Goal: Information Seeking & Learning: Find specific fact

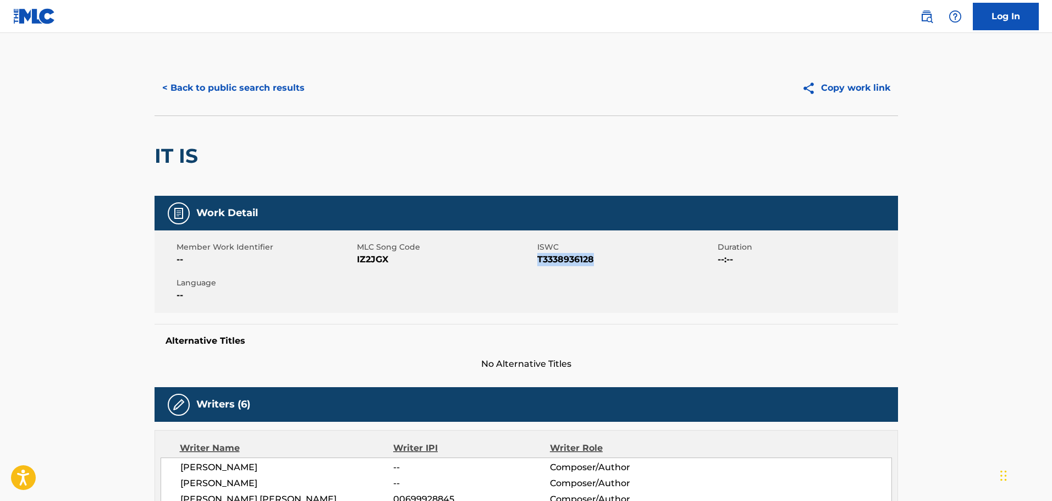
click at [161, 95] on button "< Back to public search results" at bounding box center [234, 88] width 158 height 28
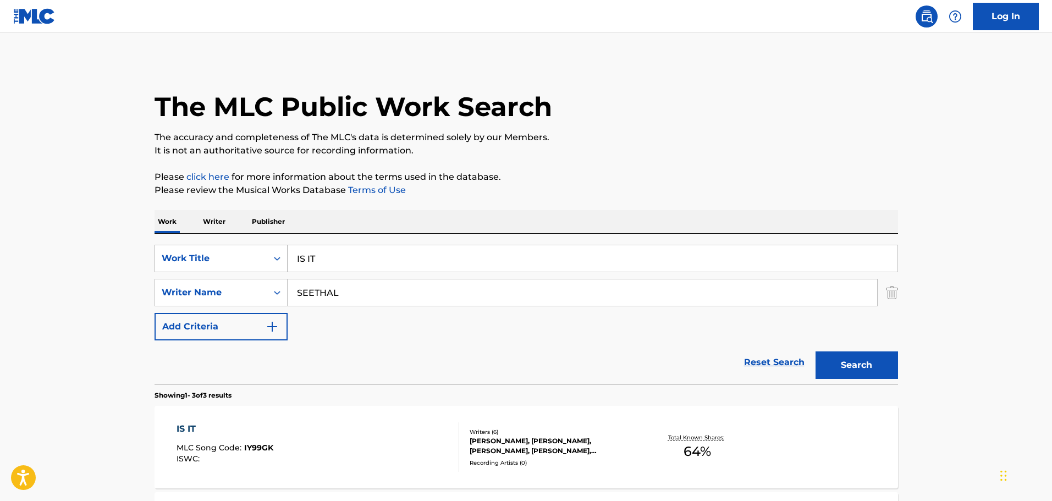
drag, startPoint x: 376, startPoint y: 251, endPoint x: 260, endPoint y: 245, distance: 116.8
click at [260, 245] on div "SearchWithCriteria5a7ec132-0ea8-4249-8e37-fa2e85b0c691 Work Title IS IT" at bounding box center [527, 259] width 744 height 28
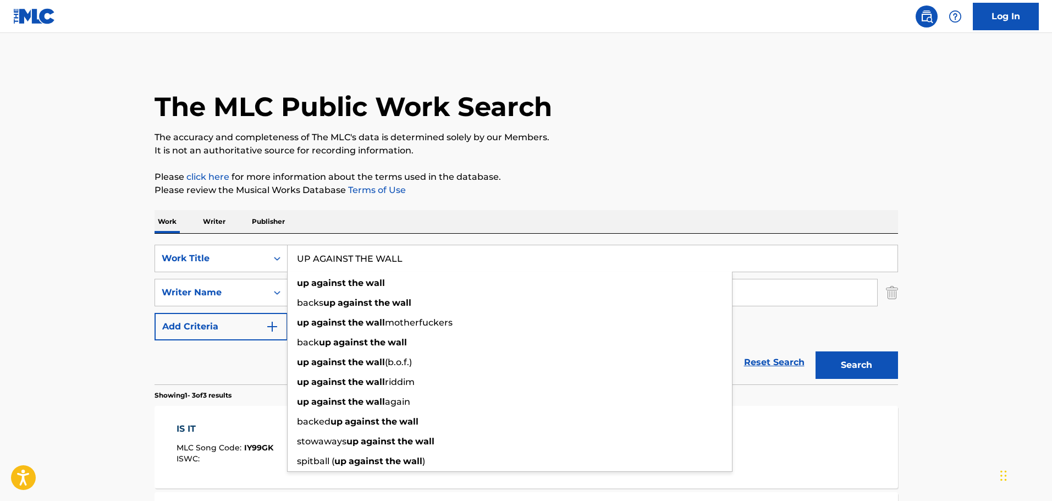
type input "UP AGAINST THE WALL"
click at [134, 216] on main "The MLC Public Work Search The accuracy and completeness of The MLC's data is d…" at bounding box center [526, 375] width 1052 height 685
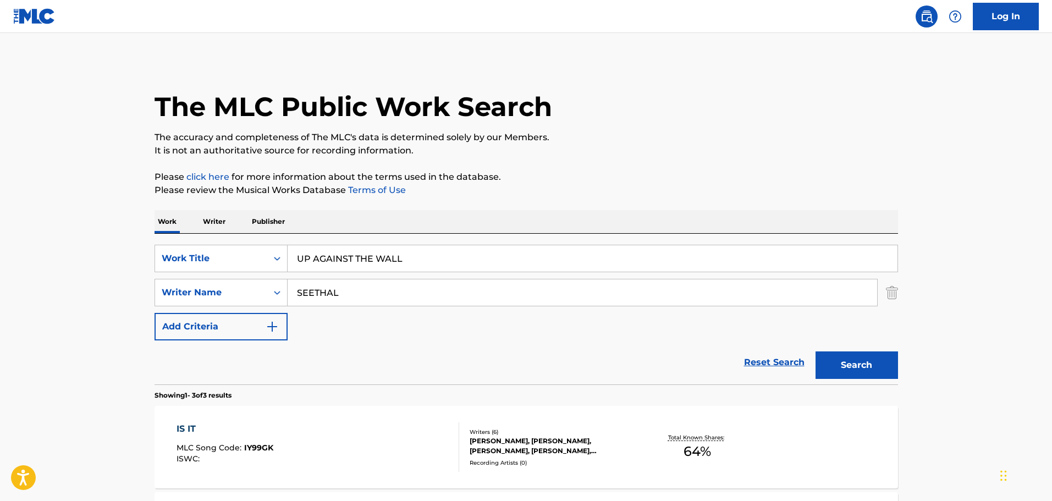
drag, startPoint x: 442, startPoint y: 284, endPoint x: 211, endPoint y: 277, distance: 231.7
click at [211, 277] on div "SearchWithCriteria5a7ec132-0ea8-4249-8e37-fa2e85b0c691 Work Title UP AGAINST TH…" at bounding box center [527, 293] width 744 height 96
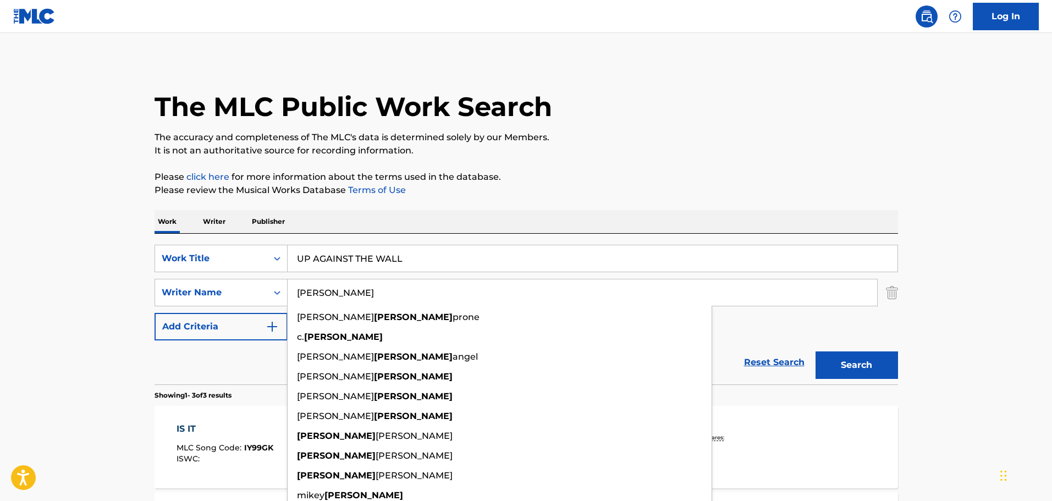
type input "[PERSON_NAME]"
click at [816, 351] on button "Search" at bounding box center [857, 365] width 83 height 28
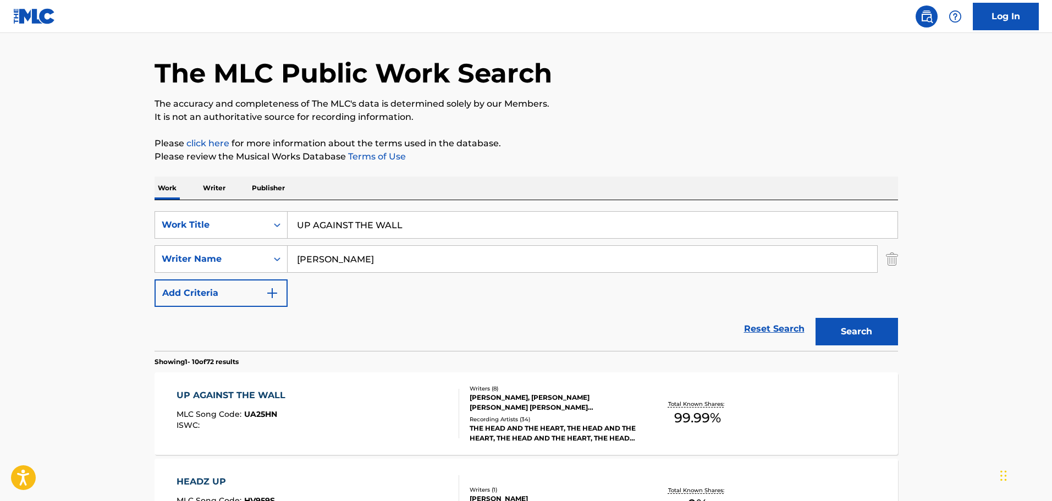
scroll to position [287, 0]
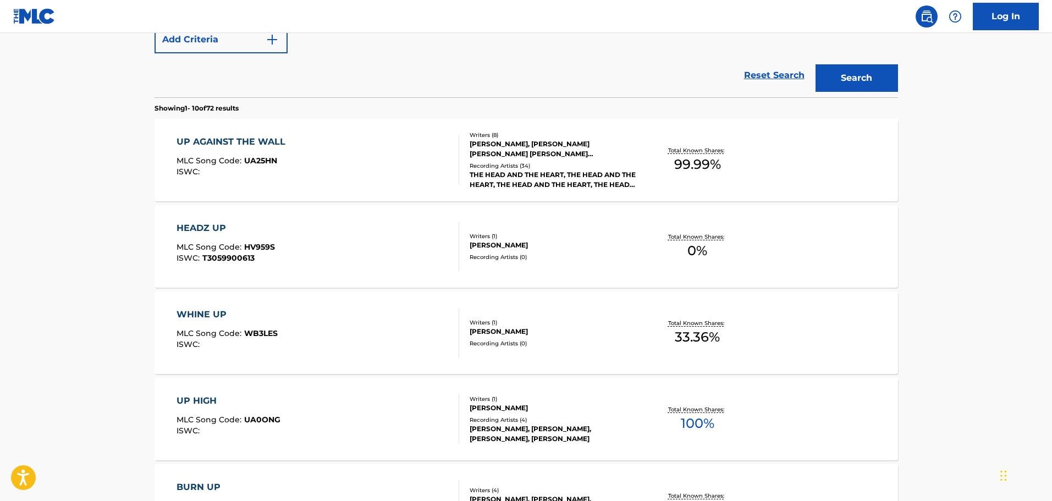
click at [327, 156] on div "UP AGAINST THE WALL MLC Song Code : UA25HN ISWC :" at bounding box center [318, 160] width 283 height 50
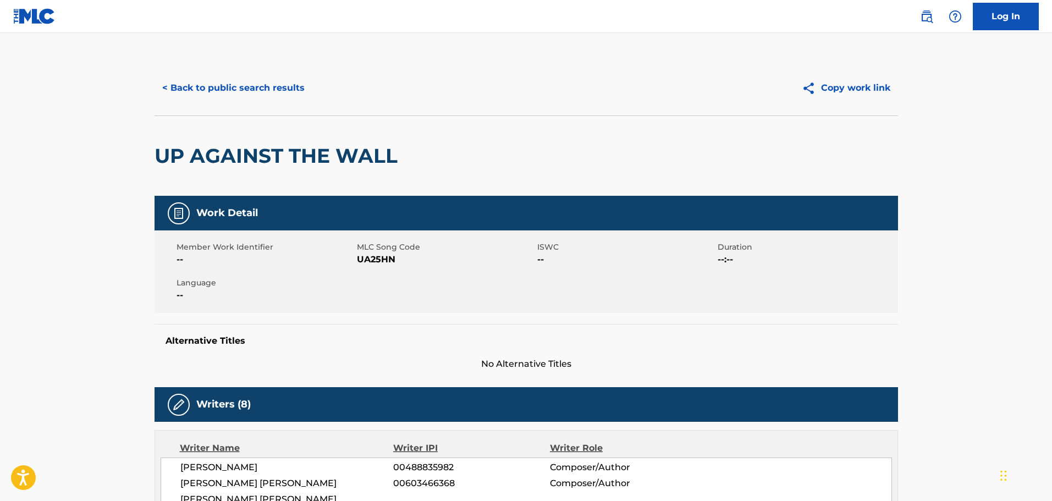
click at [243, 81] on button "< Back to public search results" at bounding box center [234, 88] width 158 height 28
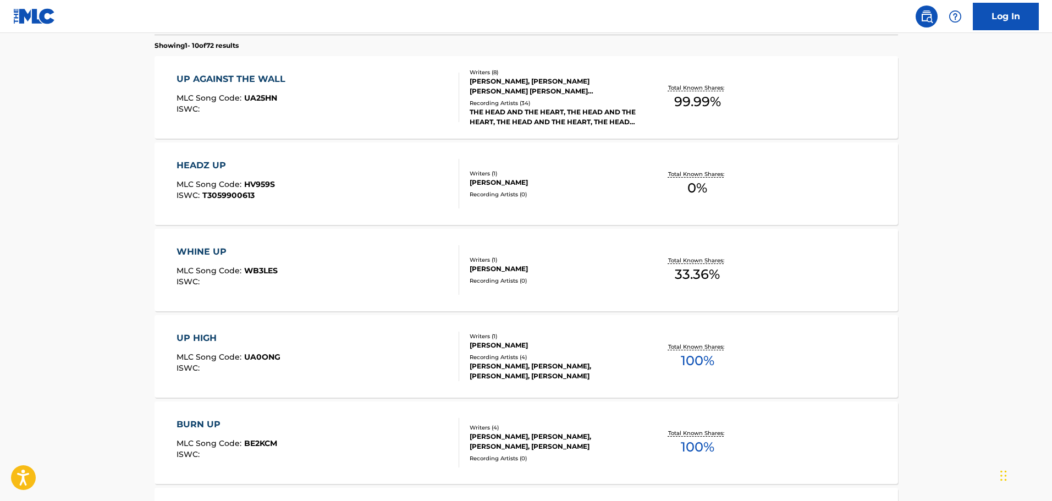
scroll to position [185, 0]
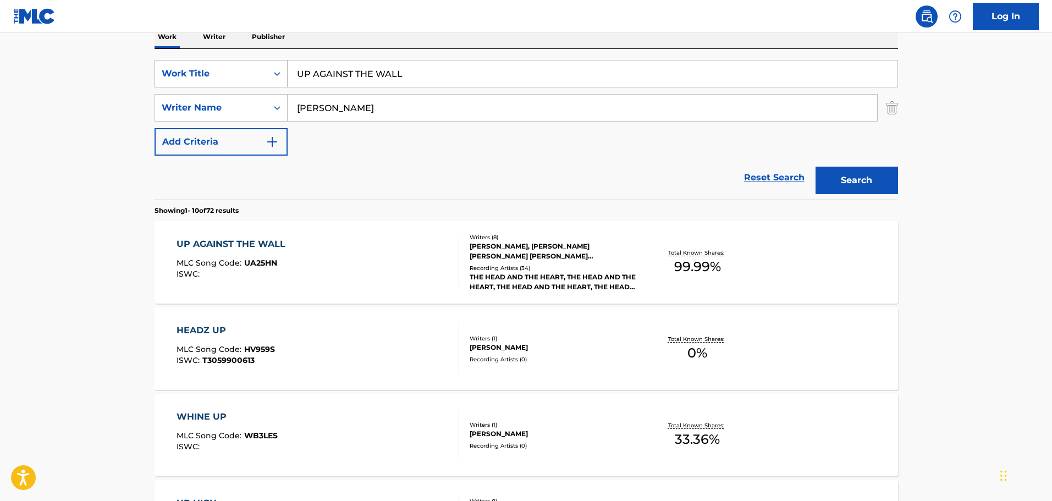
drag, startPoint x: 410, startPoint y: 83, endPoint x: 227, endPoint y: 81, distance: 183.2
click at [227, 81] on div "SearchWithCriteria5a7ec132-0ea8-4249-8e37-fa2e85b0c691 Work Title UP AGAINST TH…" at bounding box center [527, 74] width 744 height 28
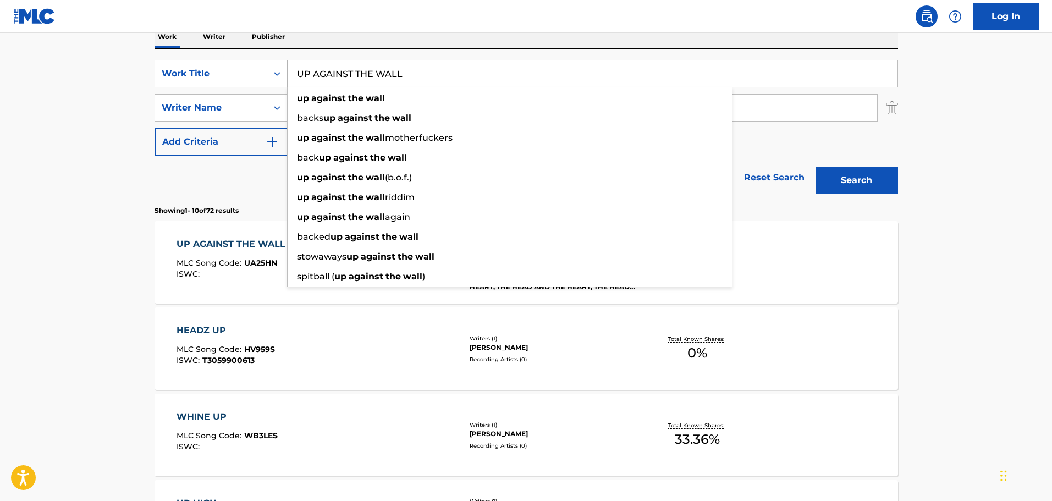
type input "t"
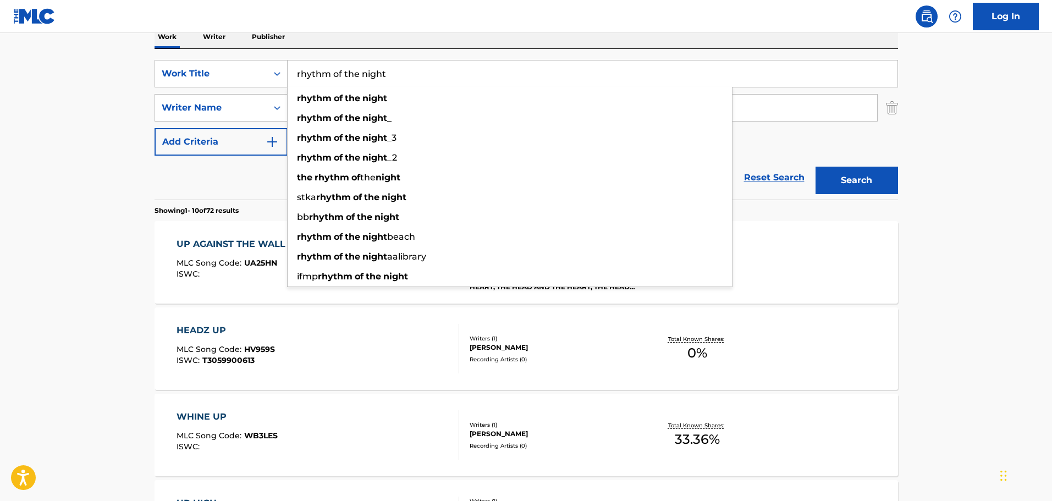
click at [298, 72] on input "rhythm of the night" at bounding box center [593, 74] width 610 height 26
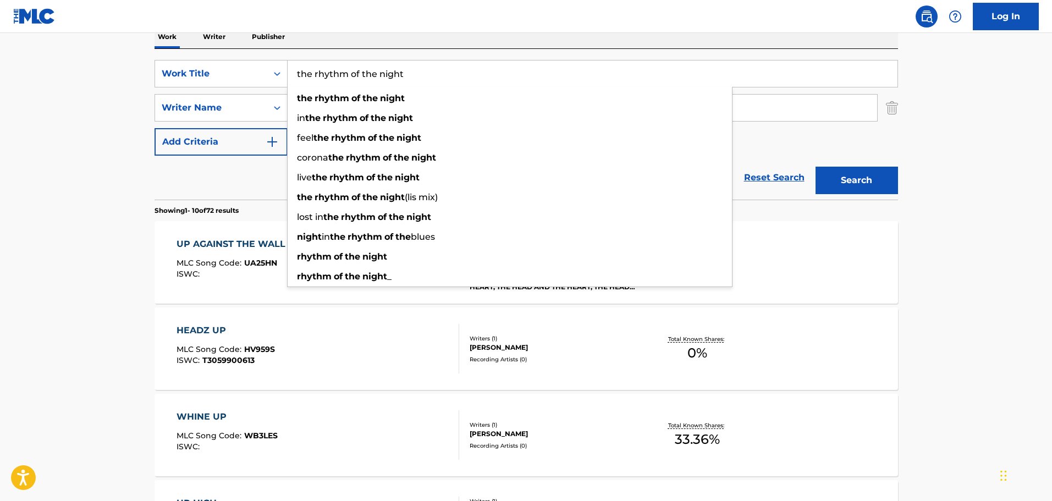
type input "the rhythm of the night"
click at [120, 110] on main "The MLC Public Work Search The accuracy and completeness of The MLC's data is d…" at bounding box center [526, 495] width 1052 height 1295
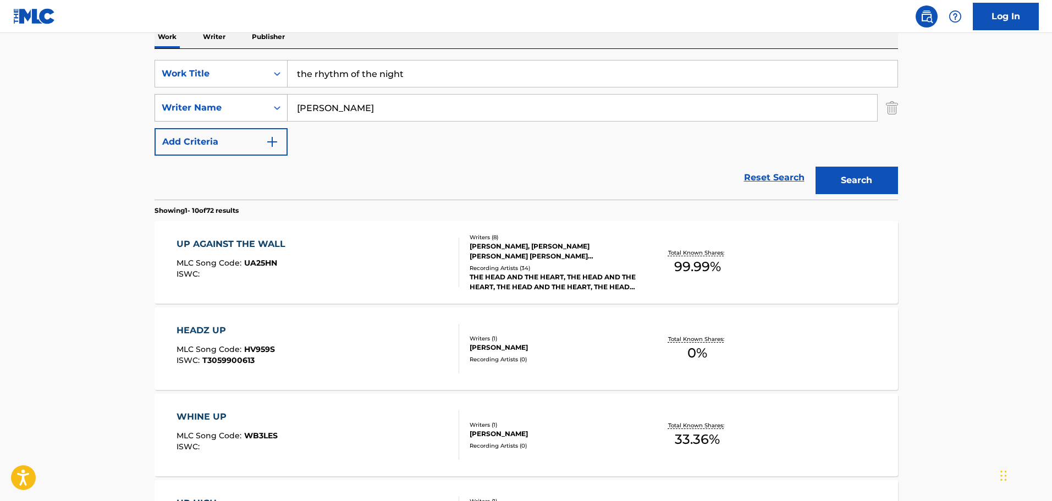
drag, startPoint x: 355, startPoint y: 108, endPoint x: 262, endPoint y: 108, distance: 93.0
click at [262, 108] on div "SearchWithCriteriaabc46a57-99bf-4542-b86e-eed2990f664a Writer Name [PERSON_NAME]" at bounding box center [527, 108] width 744 height 28
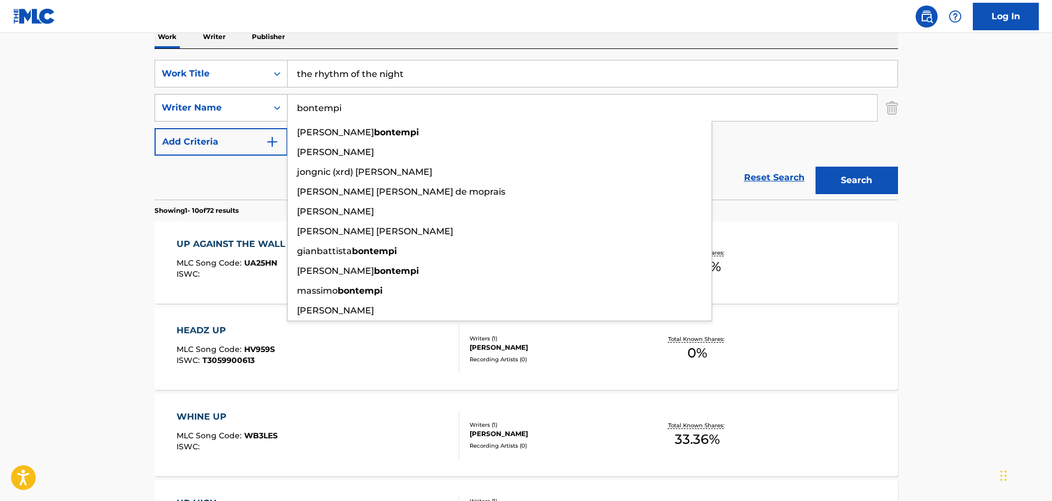
type input "bontempi"
click at [816, 167] on button "Search" at bounding box center [857, 181] width 83 height 28
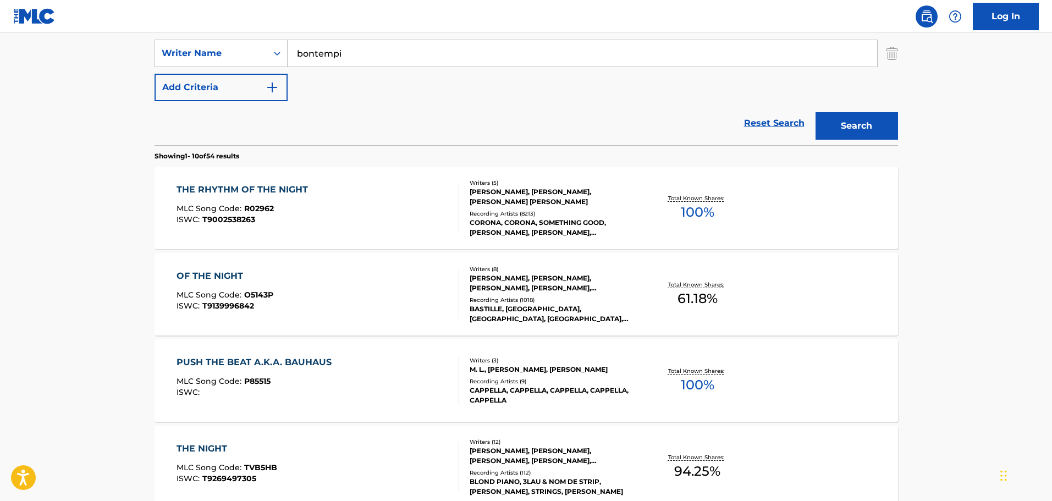
scroll to position [240, 0]
click at [371, 197] on div "THE RHYTHM OF THE NIGHT MLC Song Code : R02962 ISWC : T9002538263" at bounding box center [318, 208] width 283 height 50
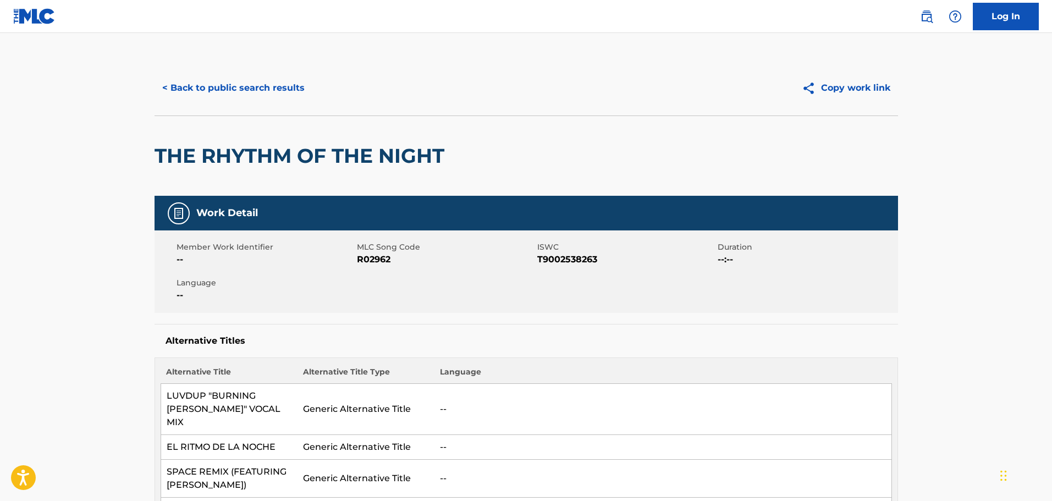
click at [225, 86] on button "< Back to public search results" at bounding box center [234, 88] width 158 height 28
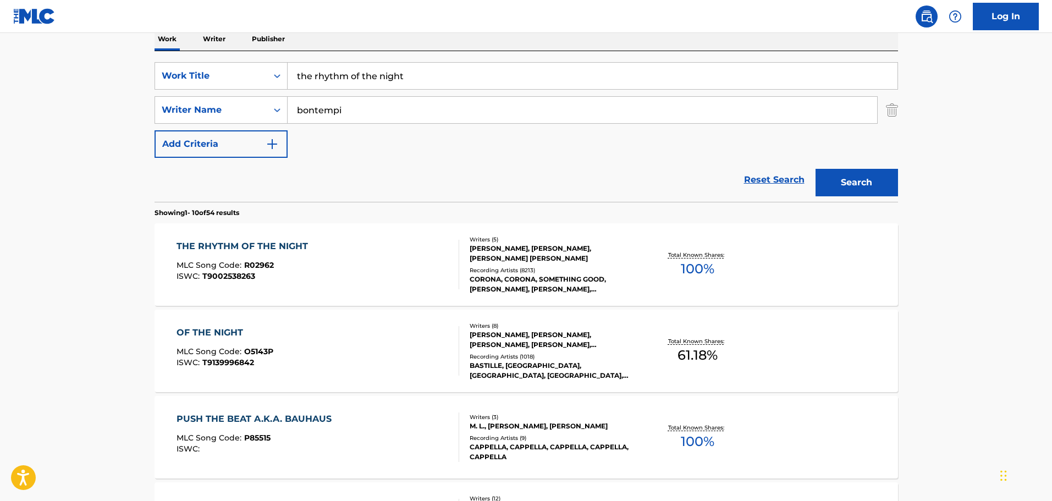
scroll to position [130, 0]
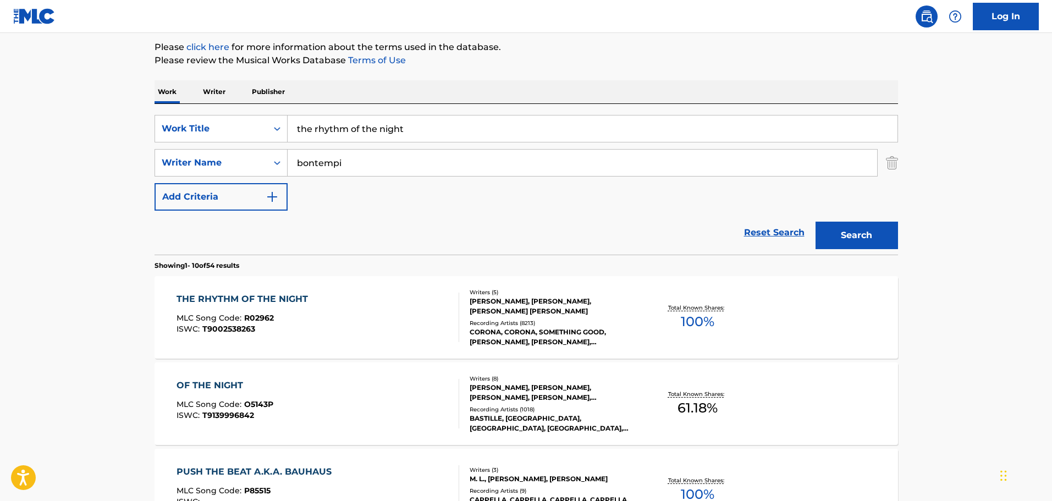
drag, startPoint x: 427, startPoint y: 132, endPoint x: 292, endPoint y: 135, distance: 135.9
click at [292, 135] on input "the rhythm of the night" at bounding box center [593, 129] width 610 height 26
click at [891, 168] on img "Search Form" at bounding box center [892, 163] width 12 height 28
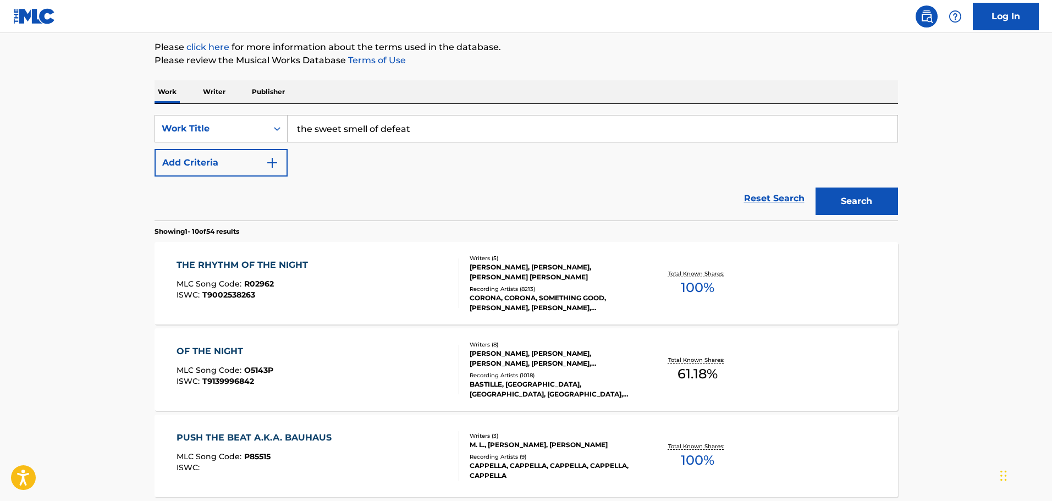
click at [875, 192] on button "Search" at bounding box center [857, 202] width 83 height 28
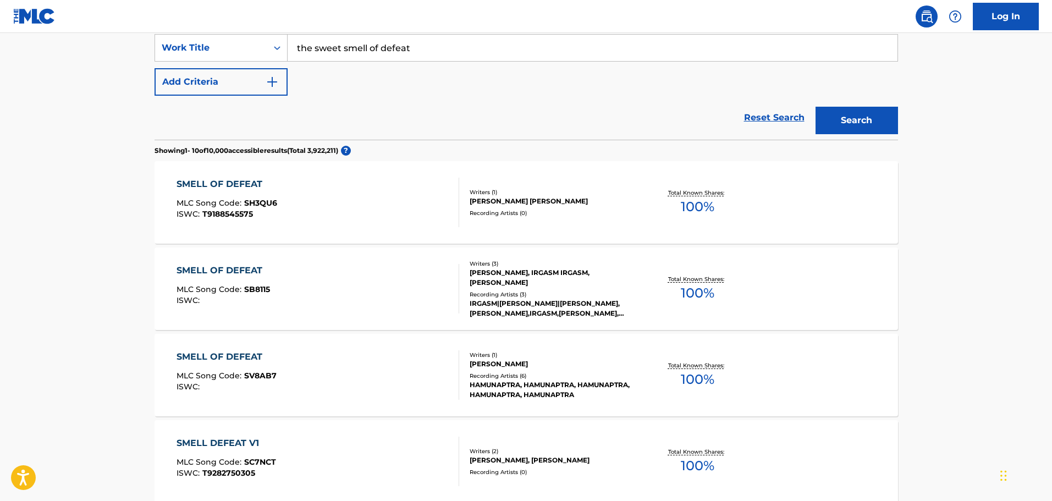
scroll to position [110, 0]
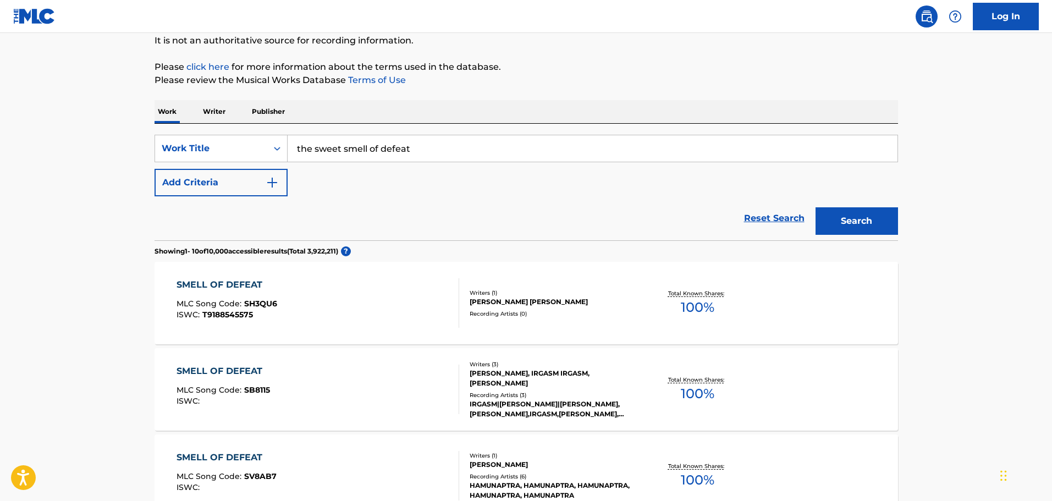
drag, startPoint x: 437, startPoint y: 143, endPoint x: 305, endPoint y: 133, distance: 132.4
click at [305, 133] on div "SearchWithCriteria5a7ec132-0ea8-4249-8e37-fa2e85b0c691 Work Title the sweet sme…" at bounding box center [527, 182] width 744 height 117
type input "t"
type input "strength survives"
click at [816, 207] on button "Search" at bounding box center [857, 221] width 83 height 28
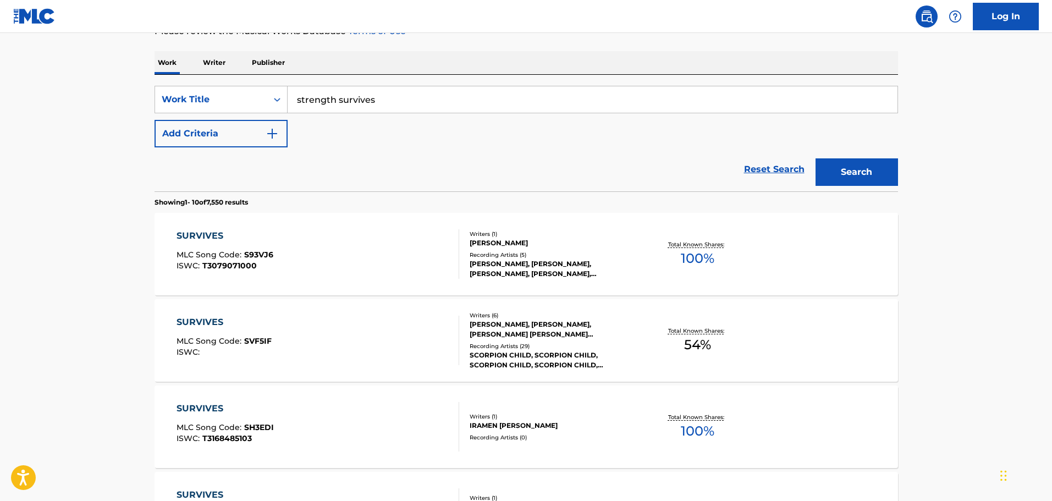
scroll to position [165, 0]
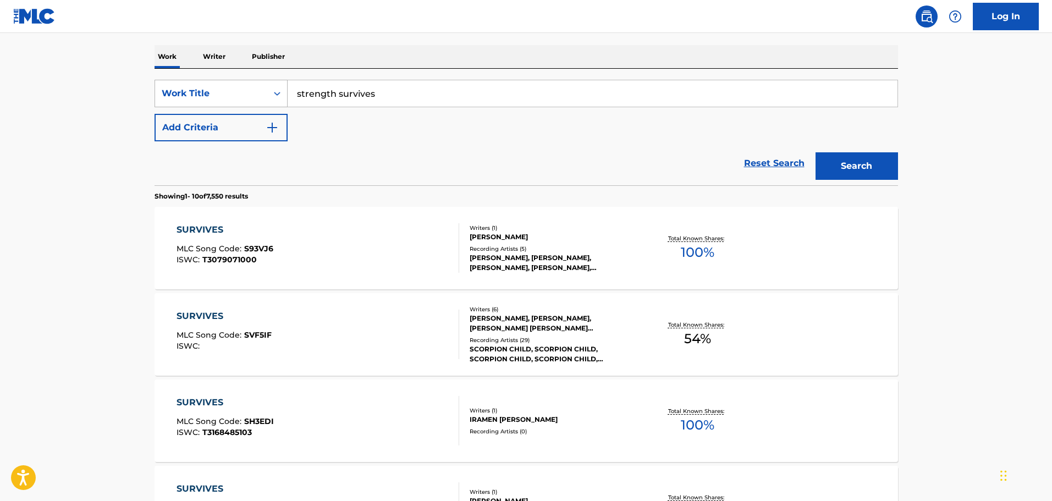
drag, startPoint x: 421, startPoint y: 85, endPoint x: 264, endPoint y: 85, distance: 156.8
click at [264, 85] on div "SearchWithCriteria5a7ec132-0ea8-4249-8e37-fa2e85b0c691 Work Title strength surv…" at bounding box center [527, 94] width 744 height 28
paste input "remove, ignore, forget"
type input "remove, ignore, forget"
click at [836, 165] on button "Search" at bounding box center [857, 166] width 83 height 28
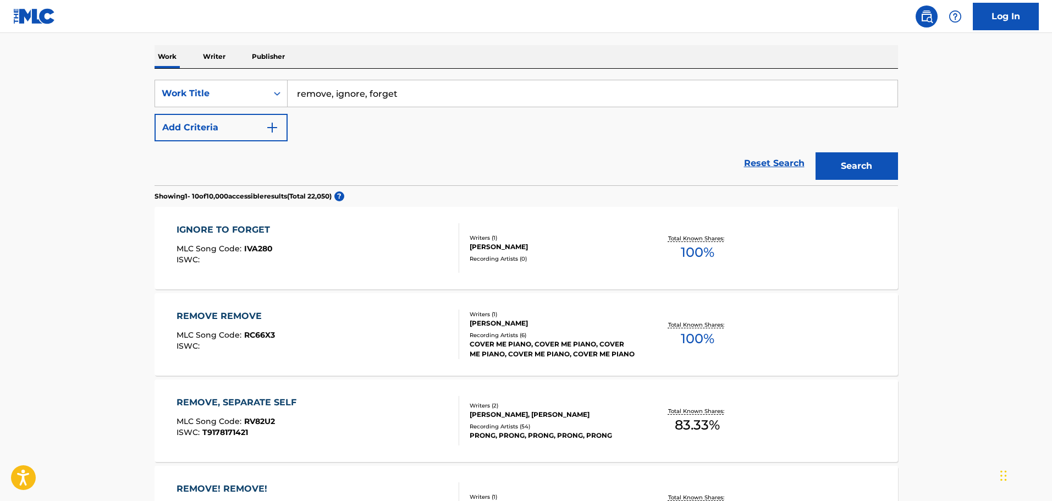
drag, startPoint x: 475, startPoint y: 90, endPoint x: 288, endPoint y: 80, distance: 186.8
click at [288, 80] on div "remove, ignore, forget" at bounding box center [593, 94] width 611 height 28
paste input "sons of a beach"
type input "sons of a beach"
click at [833, 162] on button "Search" at bounding box center [857, 166] width 83 height 28
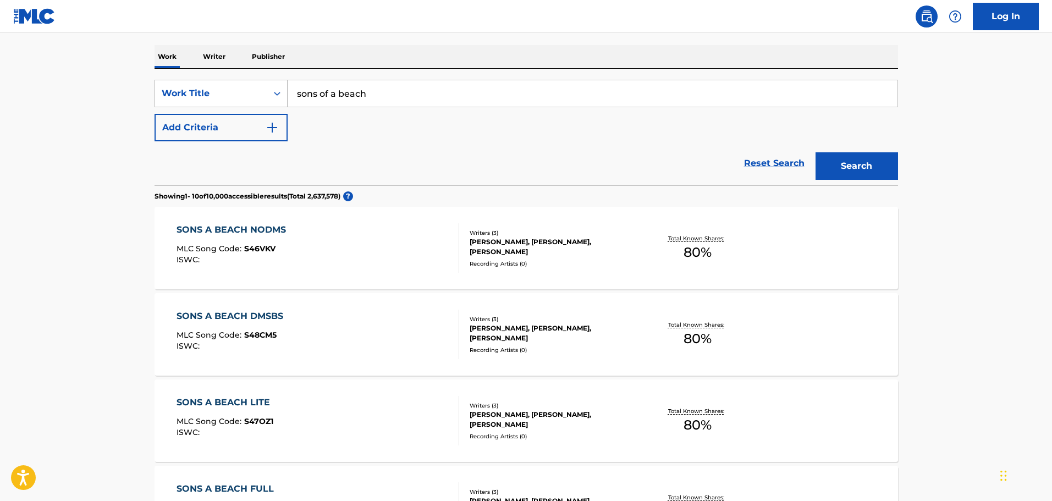
drag, startPoint x: 408, startPoint y: 87, endPoint x: 282, endPoint y: 83, distance: 126.0
click at [282, 83] on div "SearchWithCriteria5a7ec132-0ea8-4249-8e37-fa2e85b0c691 Work Title sons of a bea…" at bounding box center [527, 94] width 744 height 28
paste input "scattered, covered, and chunked"
type input "scattered, covered, and chunked"
click at [830, 173] on button "Search" at bounding box center [857, 166] width 83 height 28
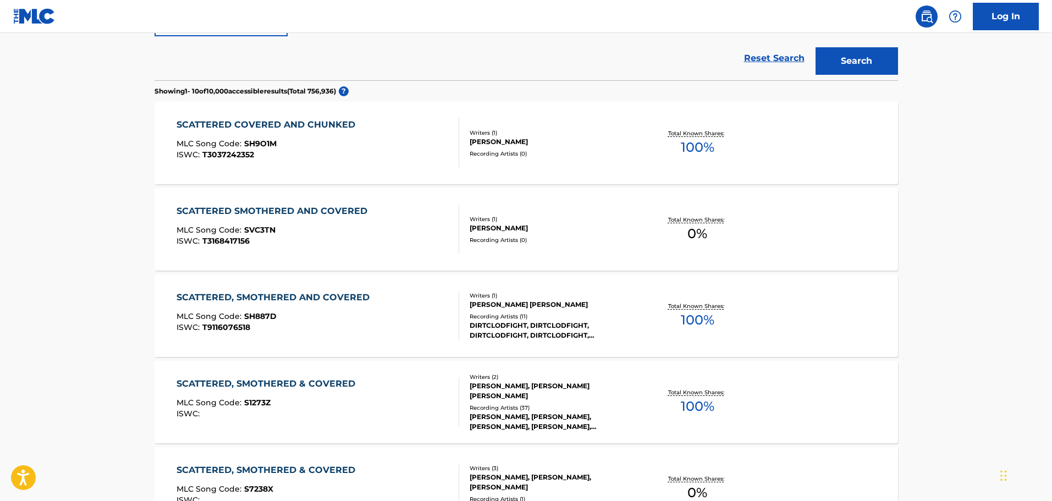
scroll to position [275, 0]
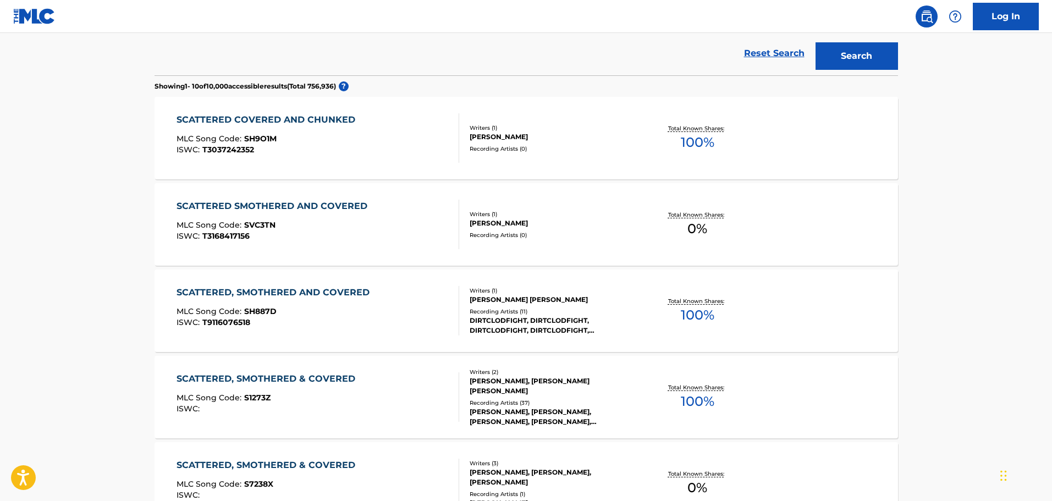
click at [384, 154] on div "SCATTERED COVERED AND CHUNKED MLC Song Code : SH9O1M ISWC : T3037242352" at bounding box center [318, 138] width 283 height 50
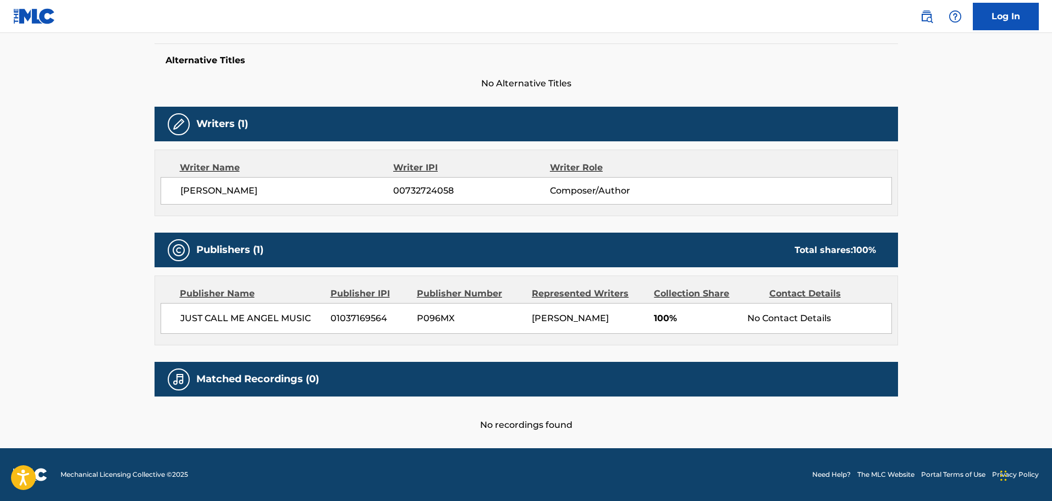
scroll to position [294, 0]
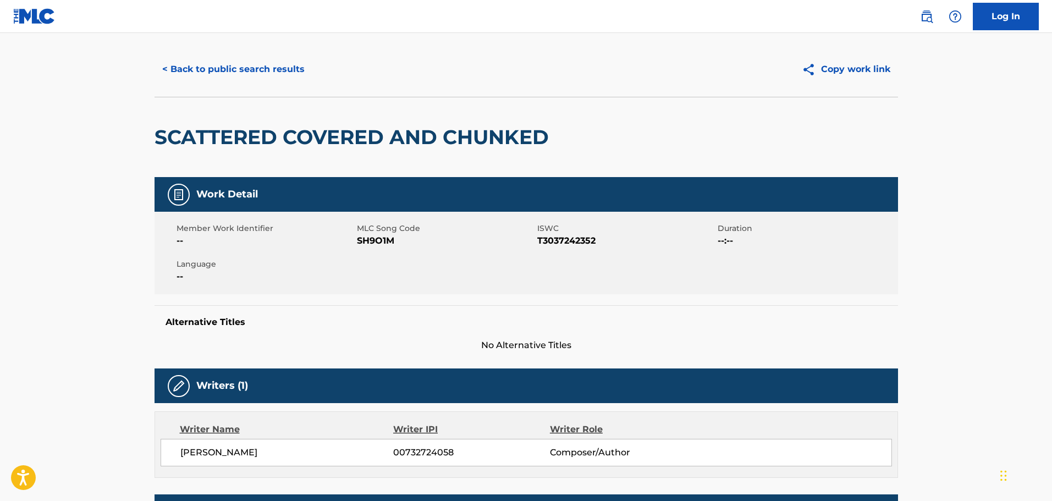
click at [285, 61] on button "< Back to public search results" at bounding box center [234, 70] width 158 height 28
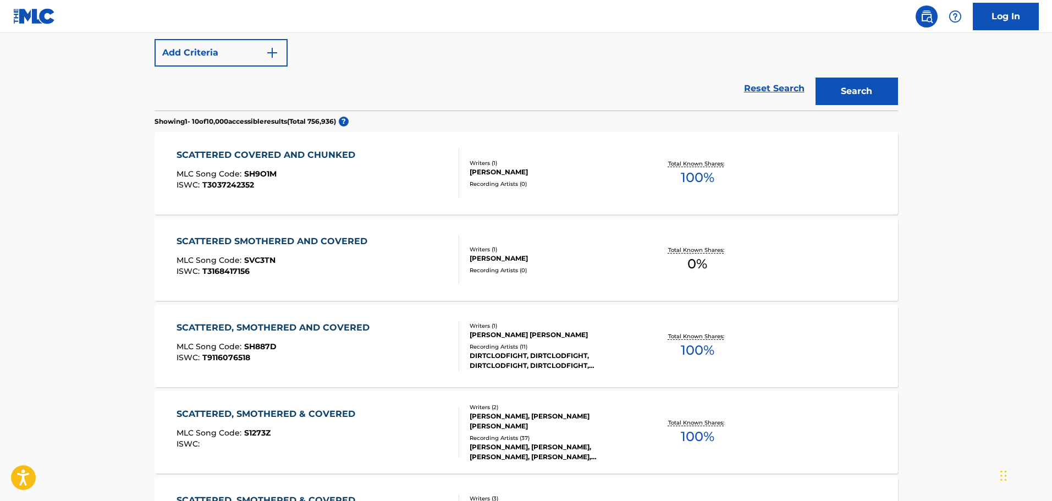
scroll to position [139, 0]
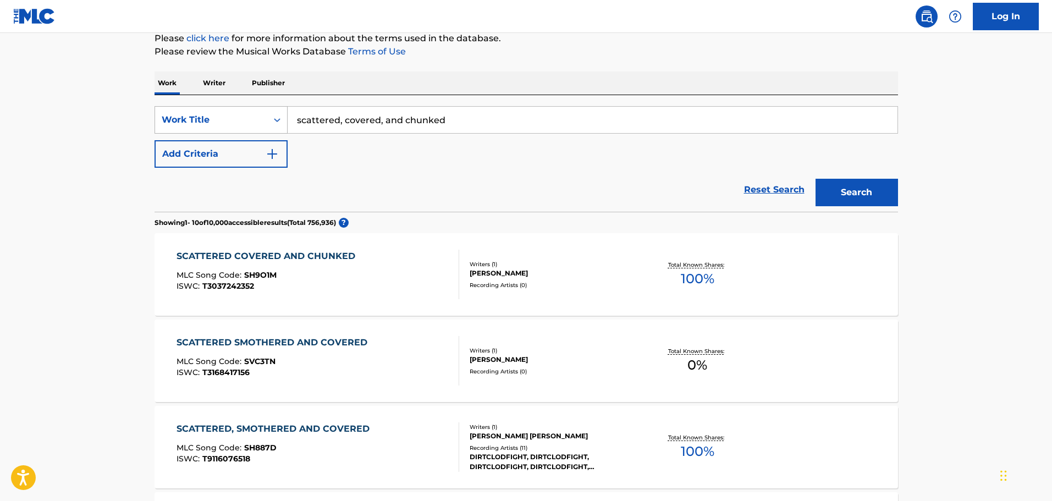
drag, startPoint x: 512, startPoint y: 127, endPoint x: 262, endPoint y: 110, distance: 250.3
click at [262, 110] on div "SearchWithCriteria5a7ec132-0ea8-4249-8e37-fa2e85b0c691 Work Title scattered, co…" at bounding box center [527, 120] width 744 height 28
type input "hurts worse with a spoon"
click at [816, 179] on button "Search" at bounding box center [857, 193] width 83 height 28
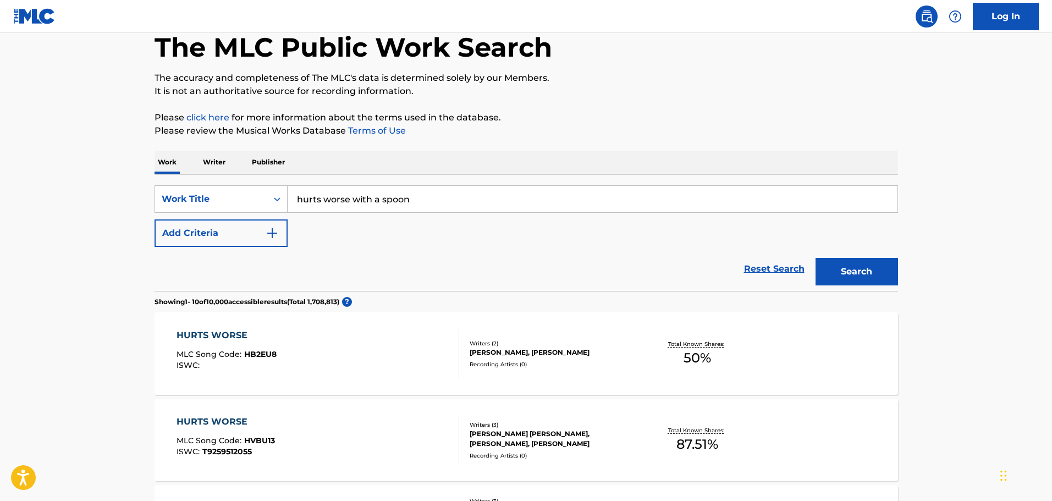
scroll to position [165, 0]
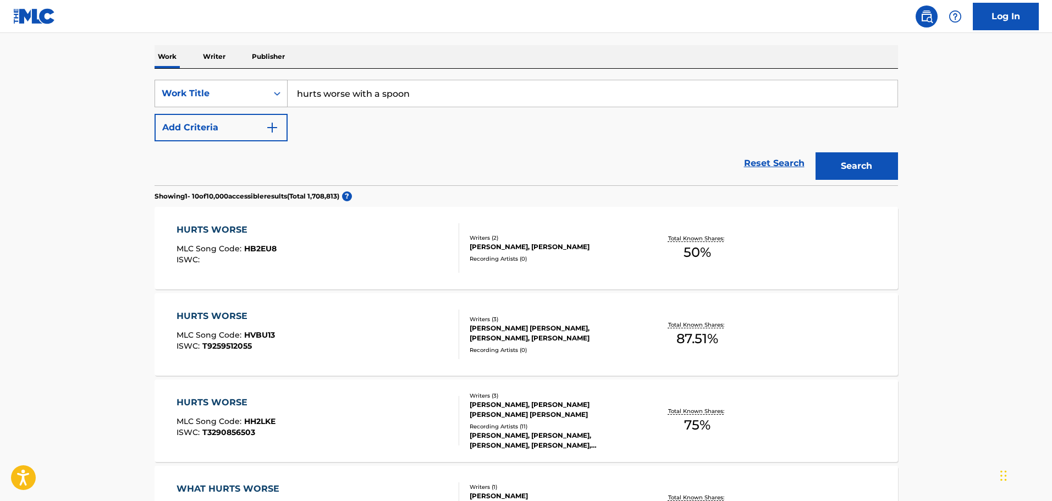
drag, startPoint x: 434, startPoint y: 87, endPoint x: 228, endPoint y: 83, distance: 205.8
click at [228, 83] on div "SearchWithCriteria5a7ec132-0ea8-4249-8e37-fa2e85b0c691 Work Title hurts worse w…" at bounding box center [527, 94] width 744 height 28
type input "="
paste input "last kiss for [PERSON_NAME]"
click at [844, 150] on div "Search" at bounding box center [854, 163] width 88 height 44
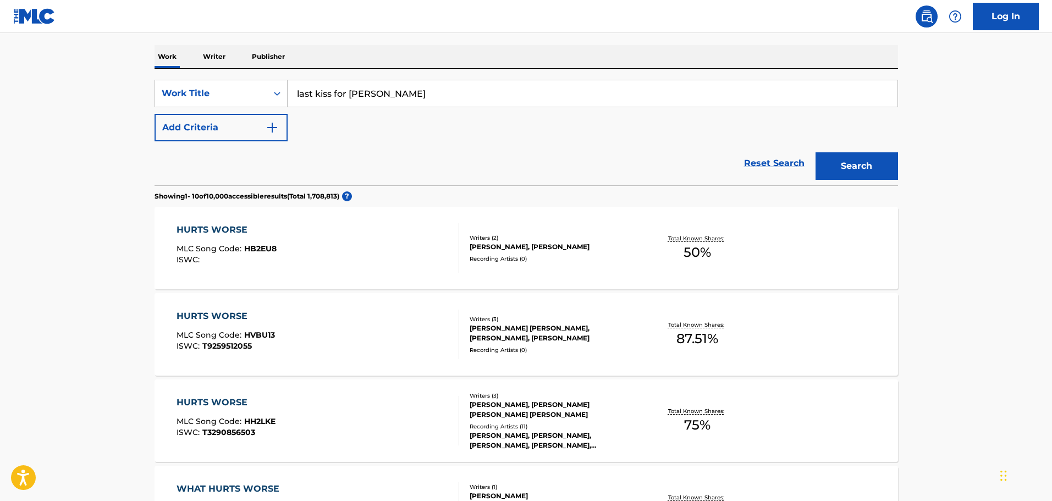
click at [844, 156] on button "Search" at bounding box center [857, 166] width 83 height 28
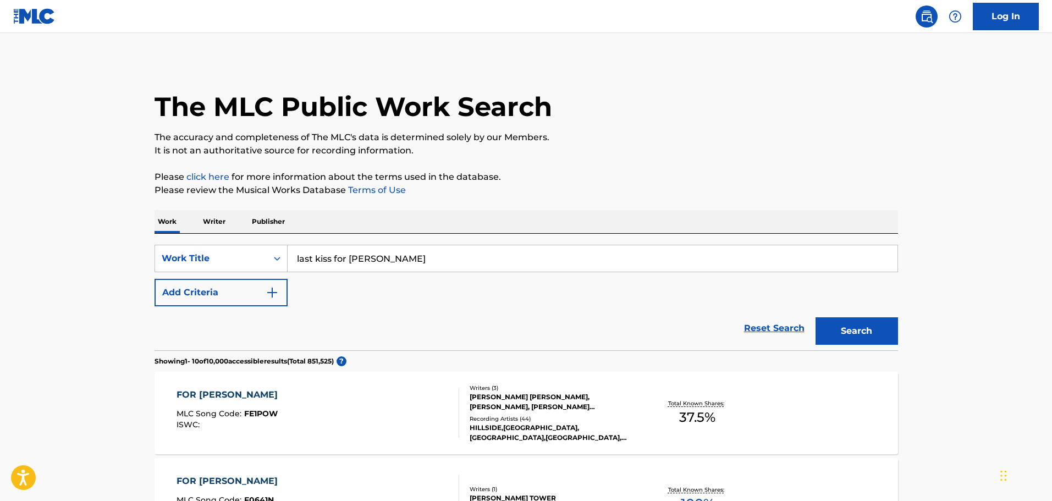
scroll to position [220, 0]
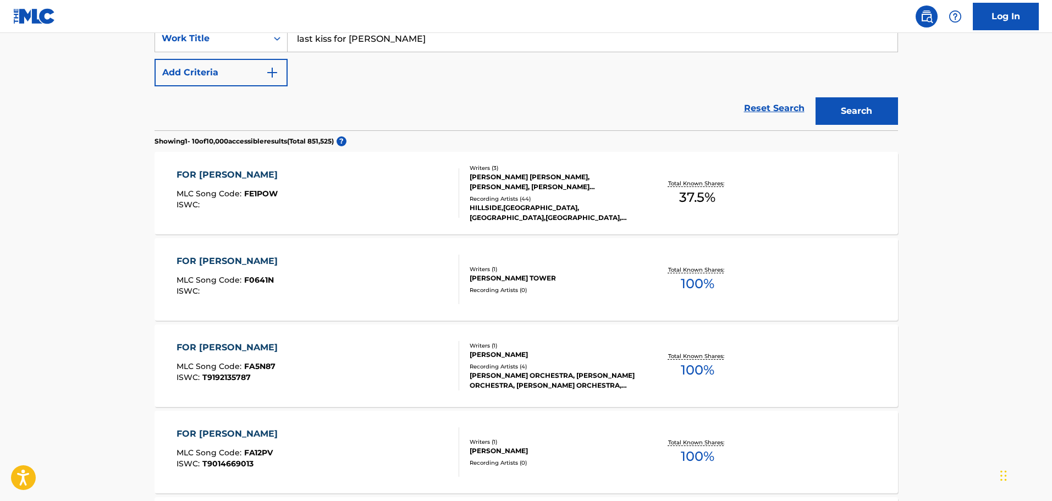
drag, startPoint x: 400, startPoint y: 39, endPoint x: 300, endPoint y: 45, distance: 100.3
click at [300, 45] on input "last kiss for [PERSON_NAME]" at bounding box center [593, 38] width 610 height 26
type input "l"
paste input "rock 'n' roll epic"
type input "rock 'n' roll epic"
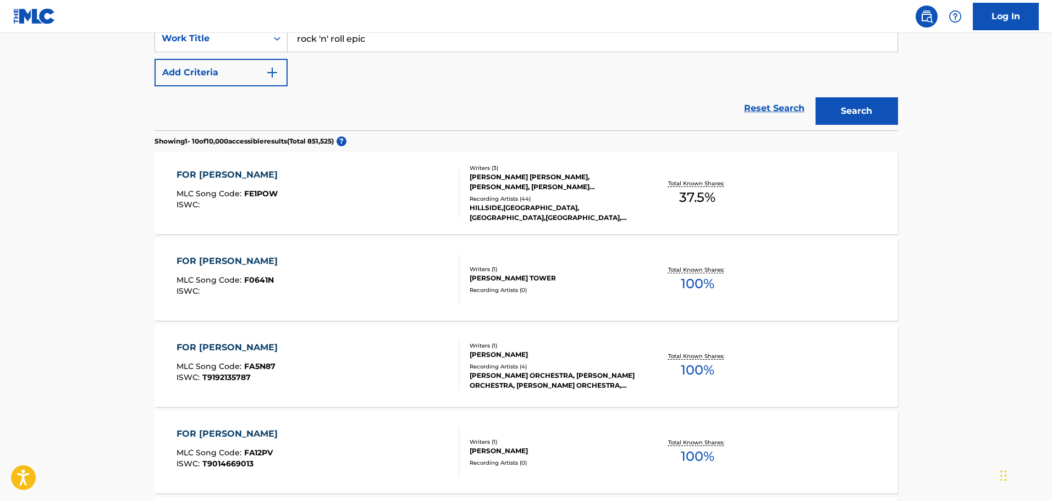
click at [849, 115] on button "Search" at bounding box center [857, 111] width 83 height 28
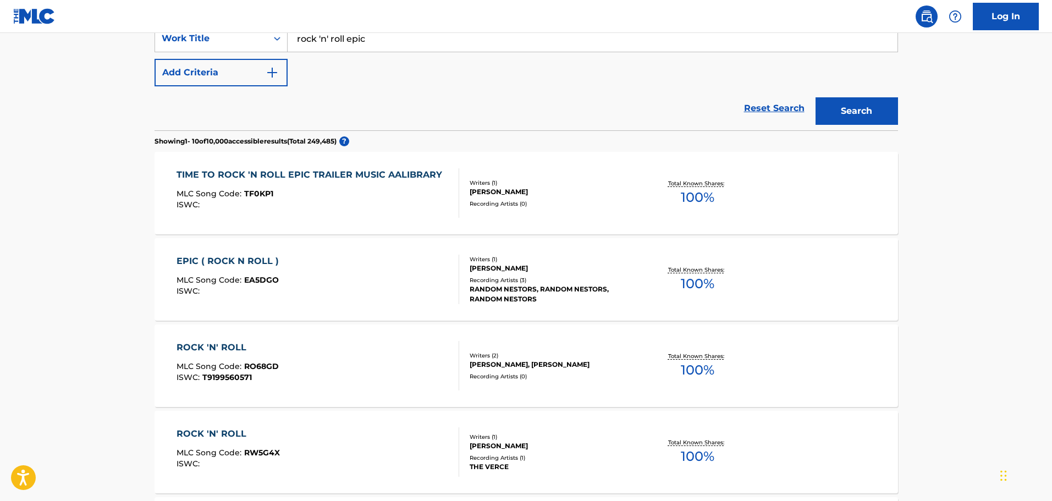
scroll to position [165, 0]
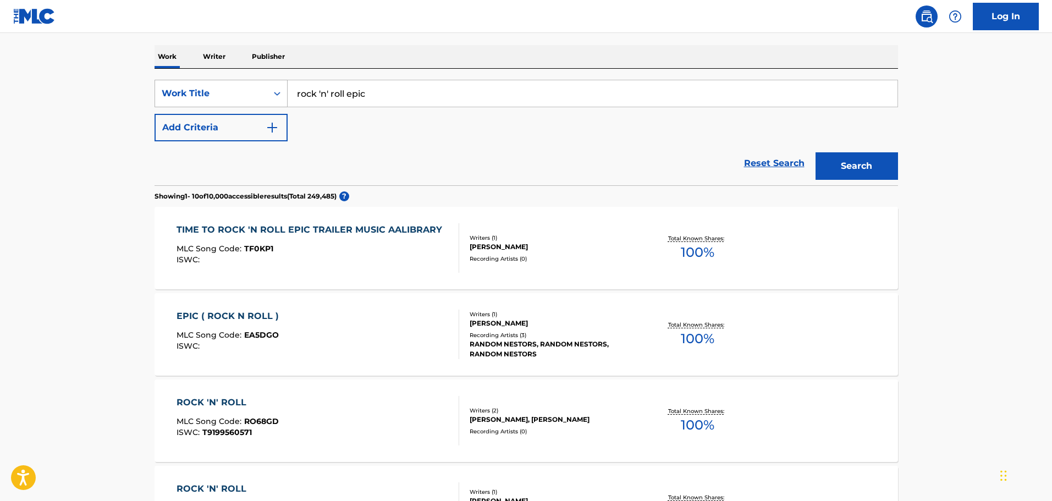
drag, startPoint x: 509, startPoint y: 86, endPoint x: 273, endPoint y: 95, distance: 236.7
click at [273, 95] on div "SearchWithCriteria5a7ec132-0ea8-4249-8e37-fa2e85b0c691 Work Title rock 'n' roll…" at bounding box center [527, 94] width 744 height 28
paste input "you wrote the book, i'll do the time"
click at [878, 155] on button "Search" at bounding box center [857, 166] width 83 height 28
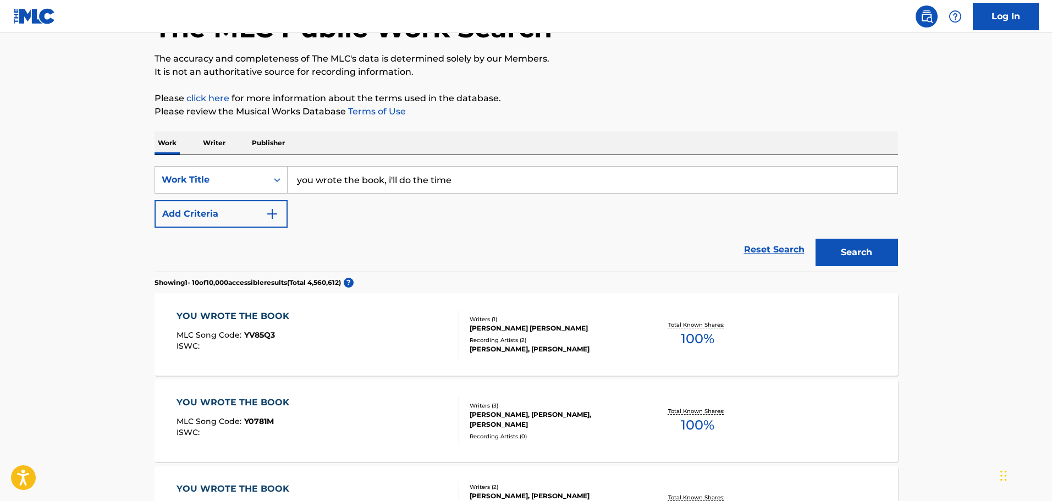
scroll to position [220, 0]
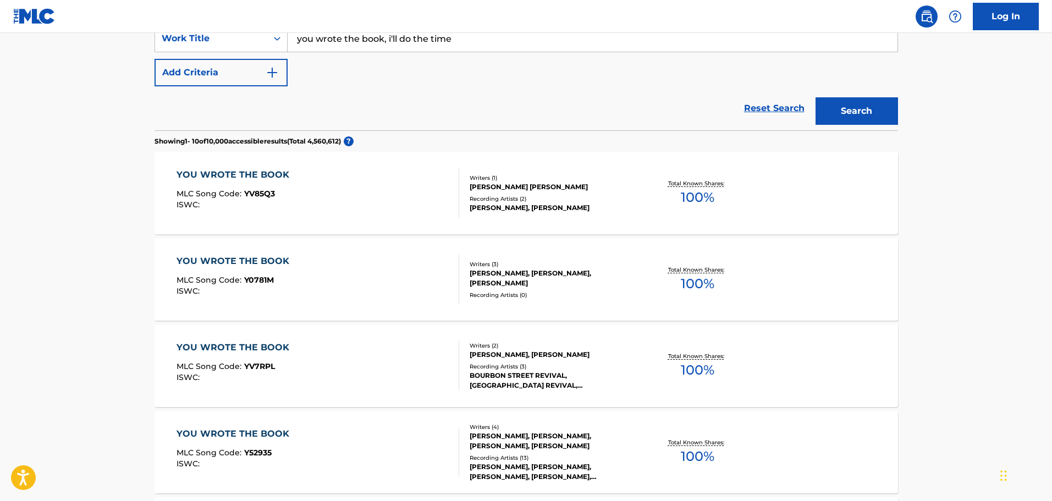
drag, startPoint x: 475, startPoint y: 45, endPoint x: 308, endPoint y: 45, distance: 167.2
click at [308, 45] on input "you wrote the book, i'll do the time" at bounding box center [593, 38] width 610 height 26
type input "y"
type input "pizzafriends"
click at [816, 97] on button "Search" at bounding box center [857, 111] width 83 height 28
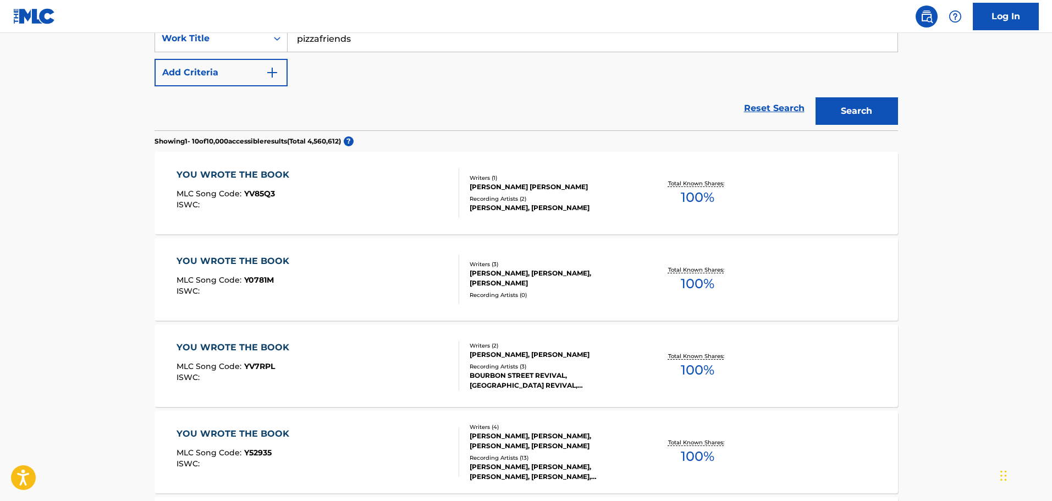
scroll to position [0, 0]
